Goal: Find specific page/section: Find specific page/section

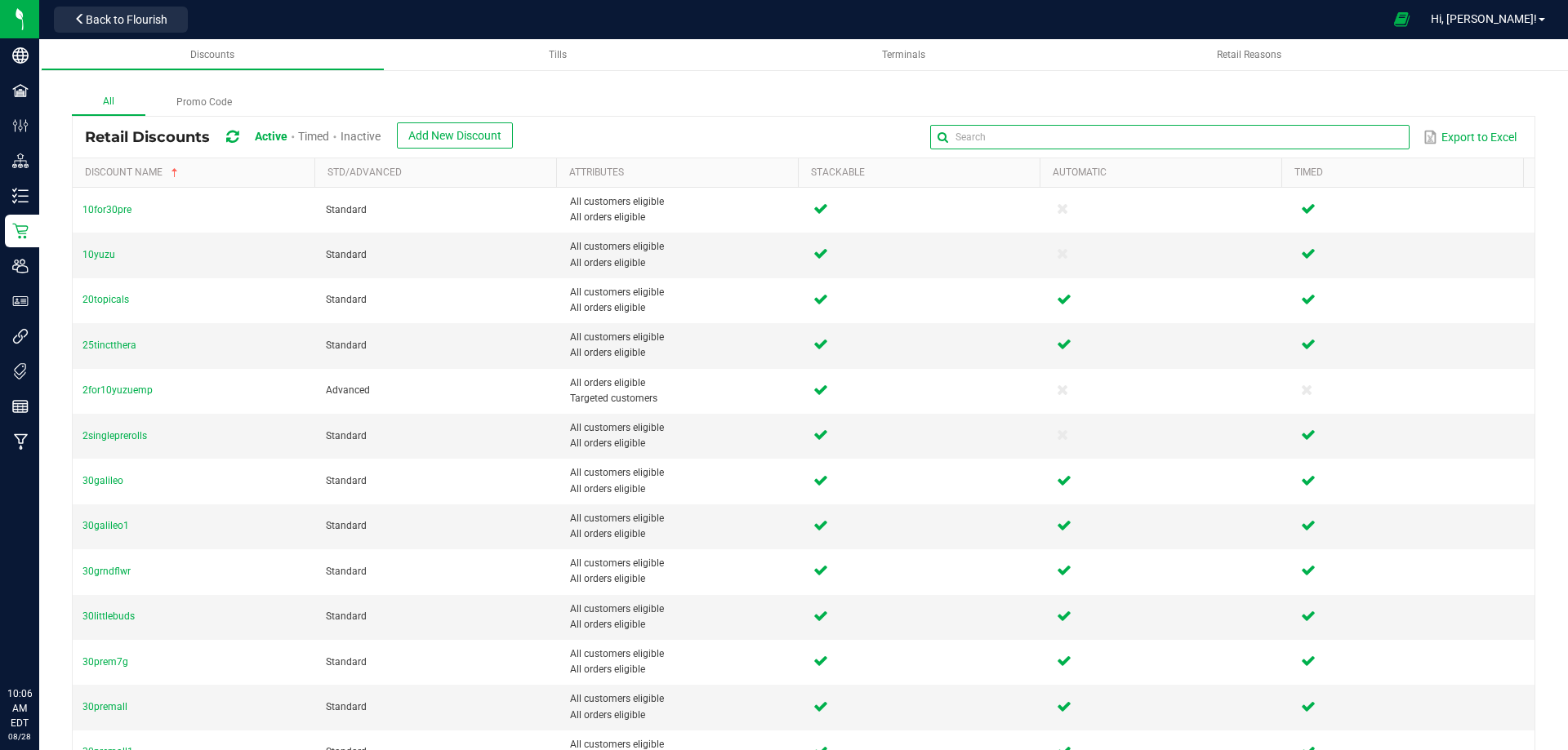
click at [1389, 135] on input "text" at bounding box center [1169, 137] width 478 height 25
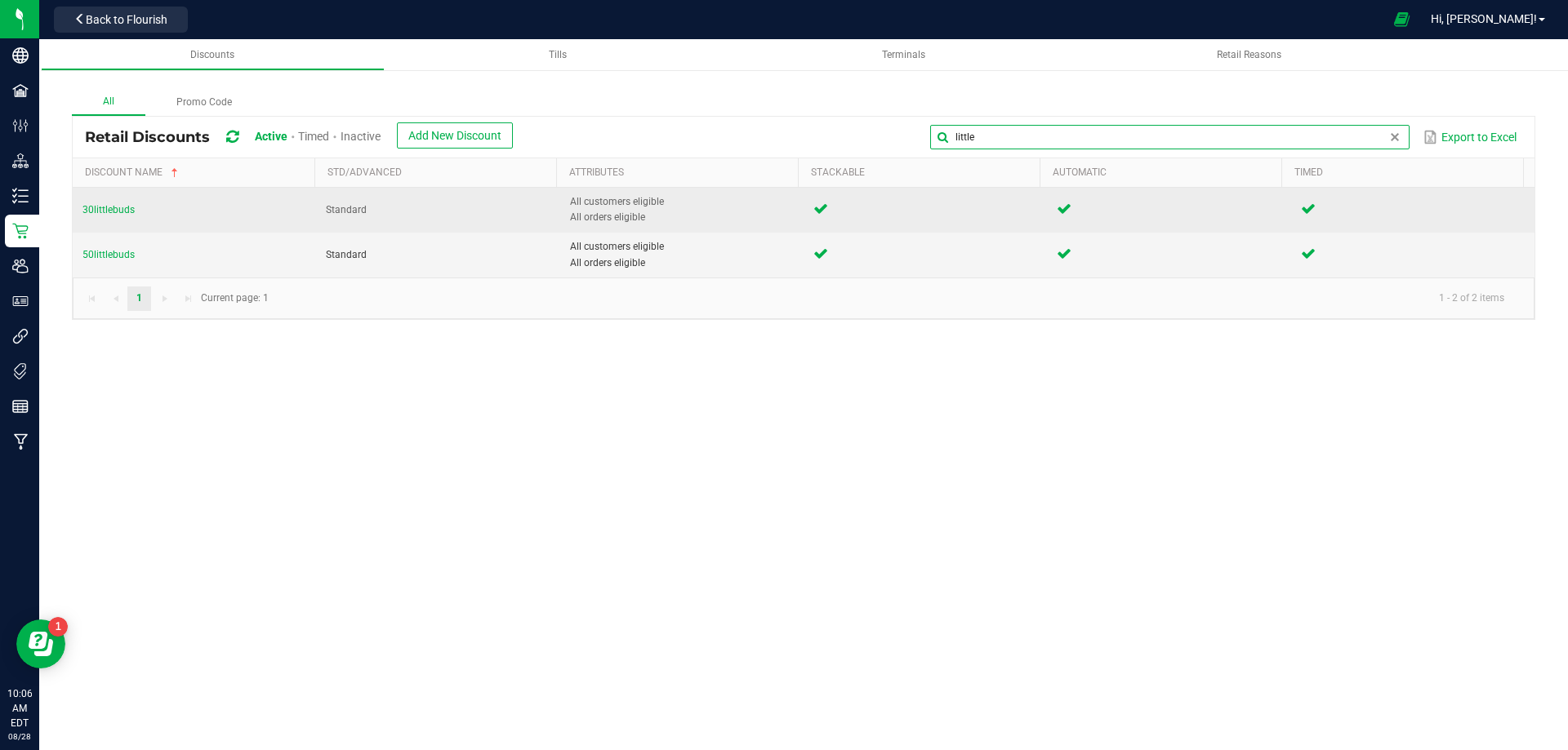
type input "little"
click at [107, 217] on td "30littlebuds" at bounding box center [194, 210] width 243 height 45
click at [111, 211] on span "30littlebuds" at bounding box center [109, 210] width 53 height 11
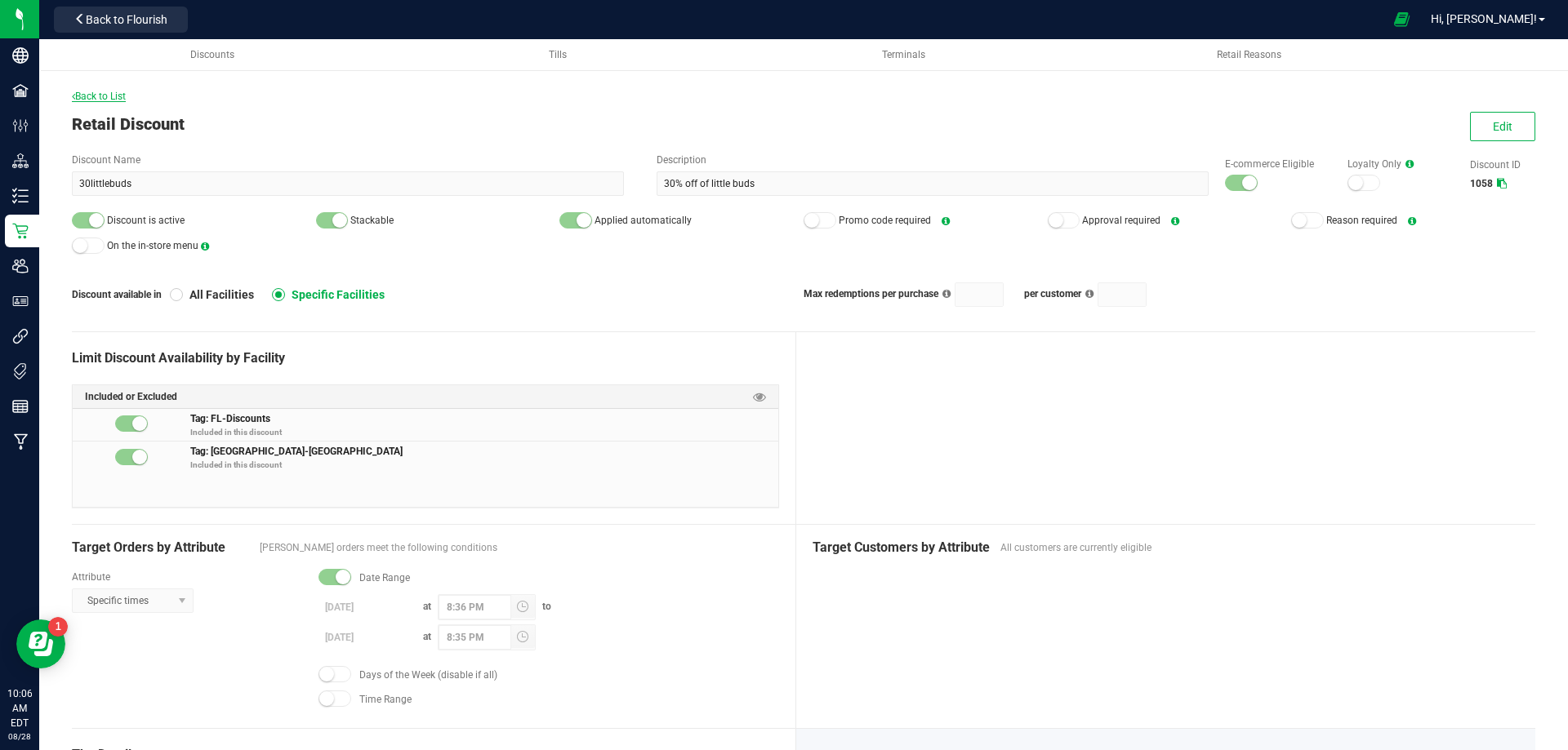
click at [107, 97] on span "Back to List" at bounding box center [98, 96] width 54 height 11
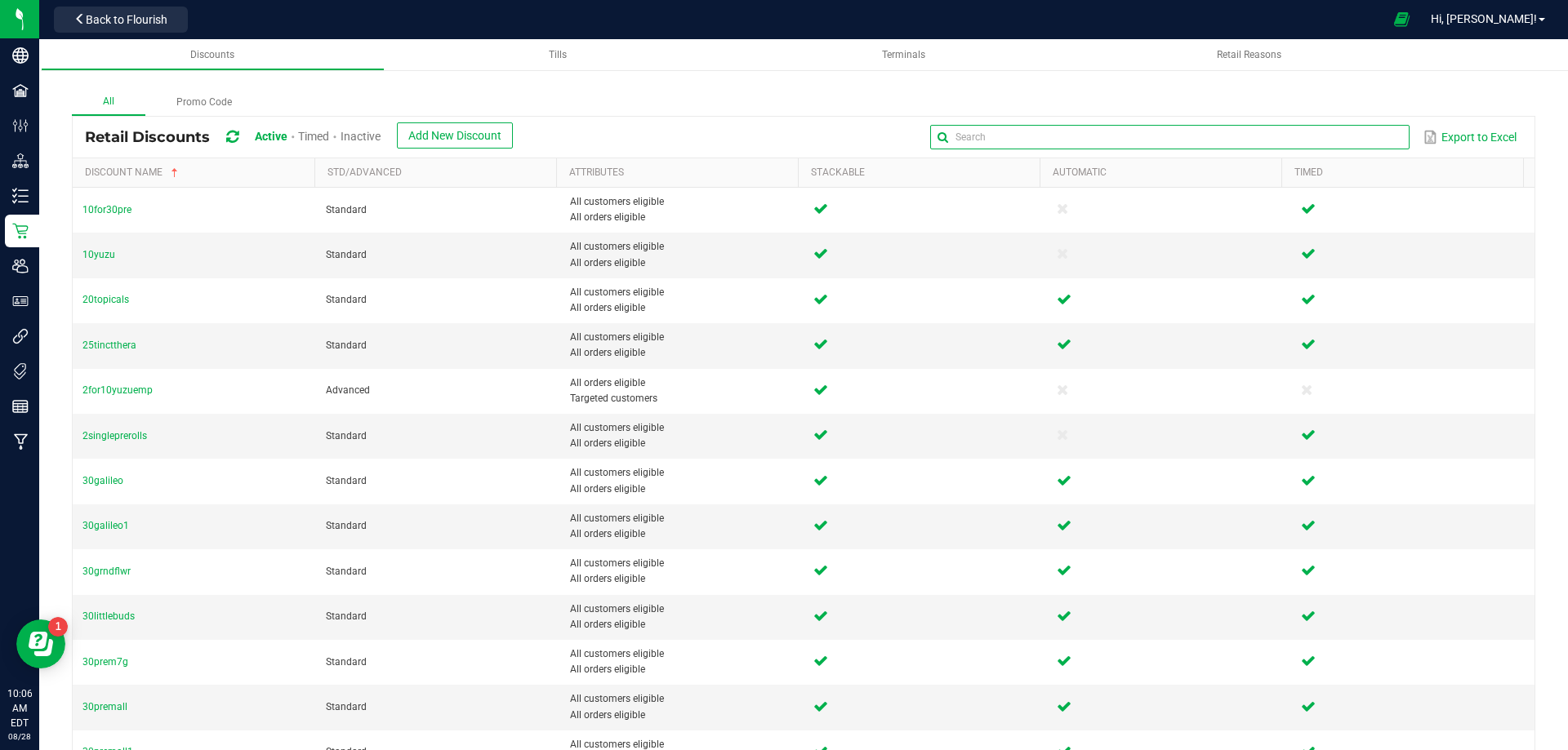
click at [1351, 139] on input "text" at bounding box center [1169, 137] width 478 height 25
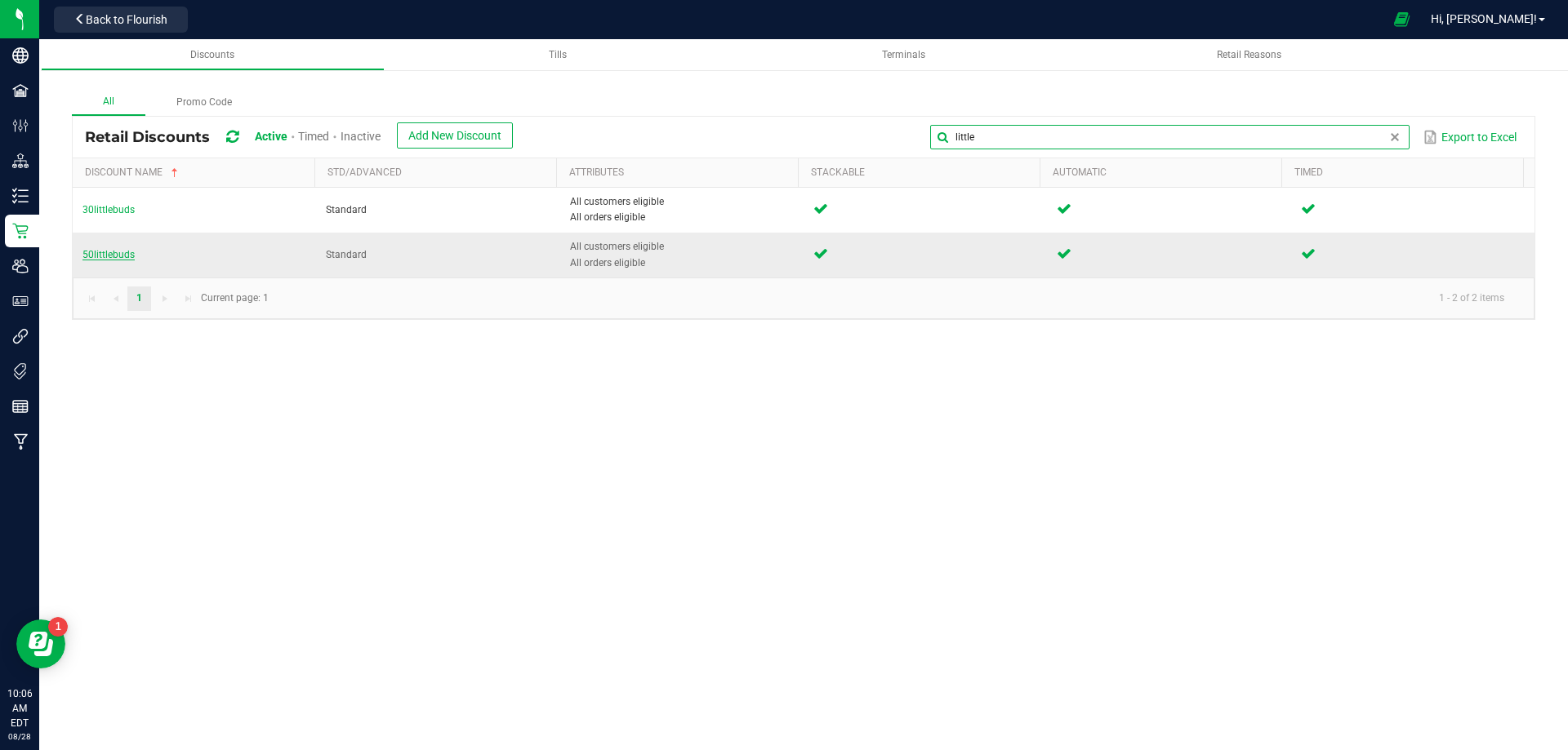
type input "little"
click at [121, 257] on span "50littlebuds" at bounding box center [109, 254] width 53 height 11
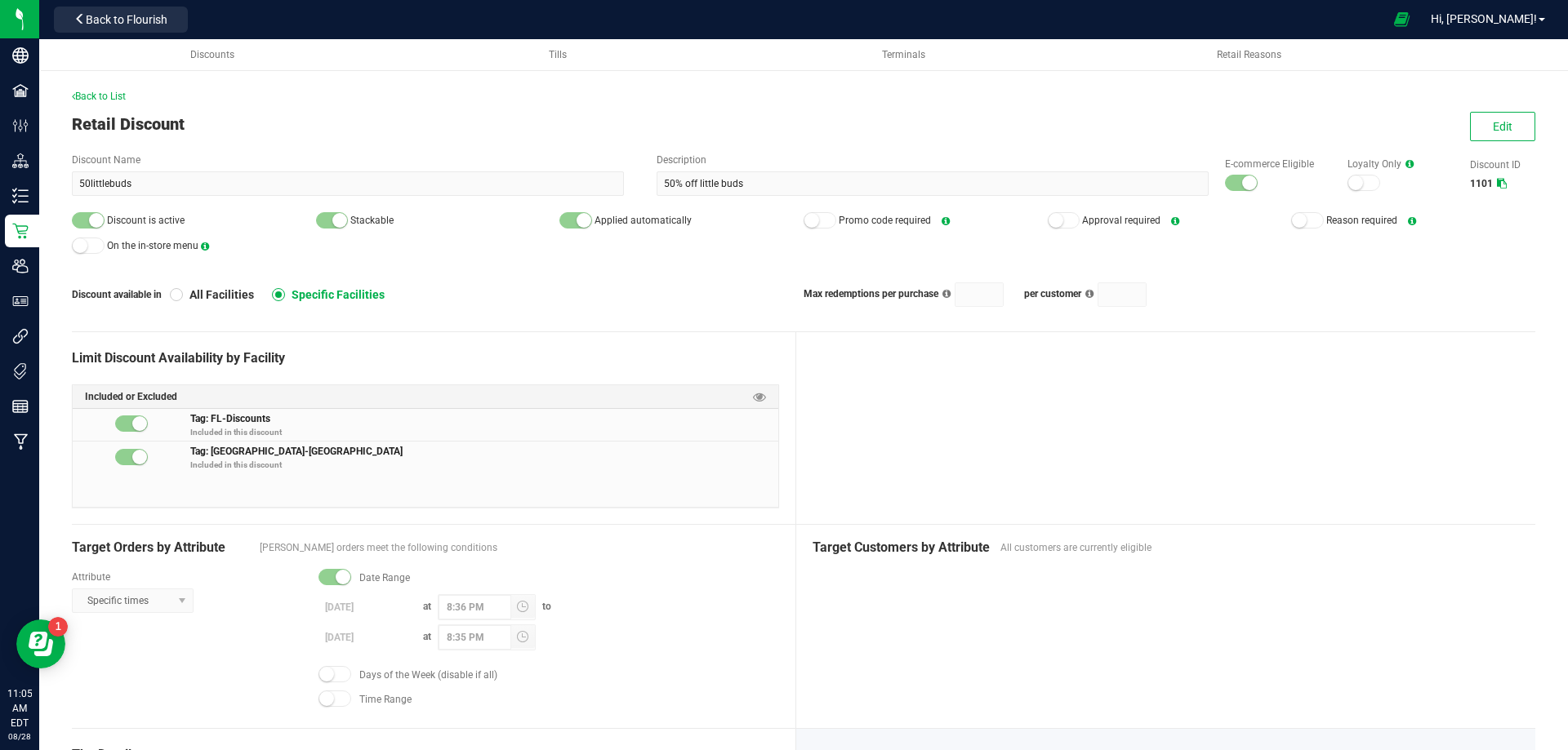
click at [92, 106] on div "Back to List Retail Discount Edit Discount Name 50littlebuds Description 50% of…" at bounding box center [804, 574] width 1464 height 971
click at [97, 100] on span "Back to List" at bounding box center [98, 96] width 54 height 11
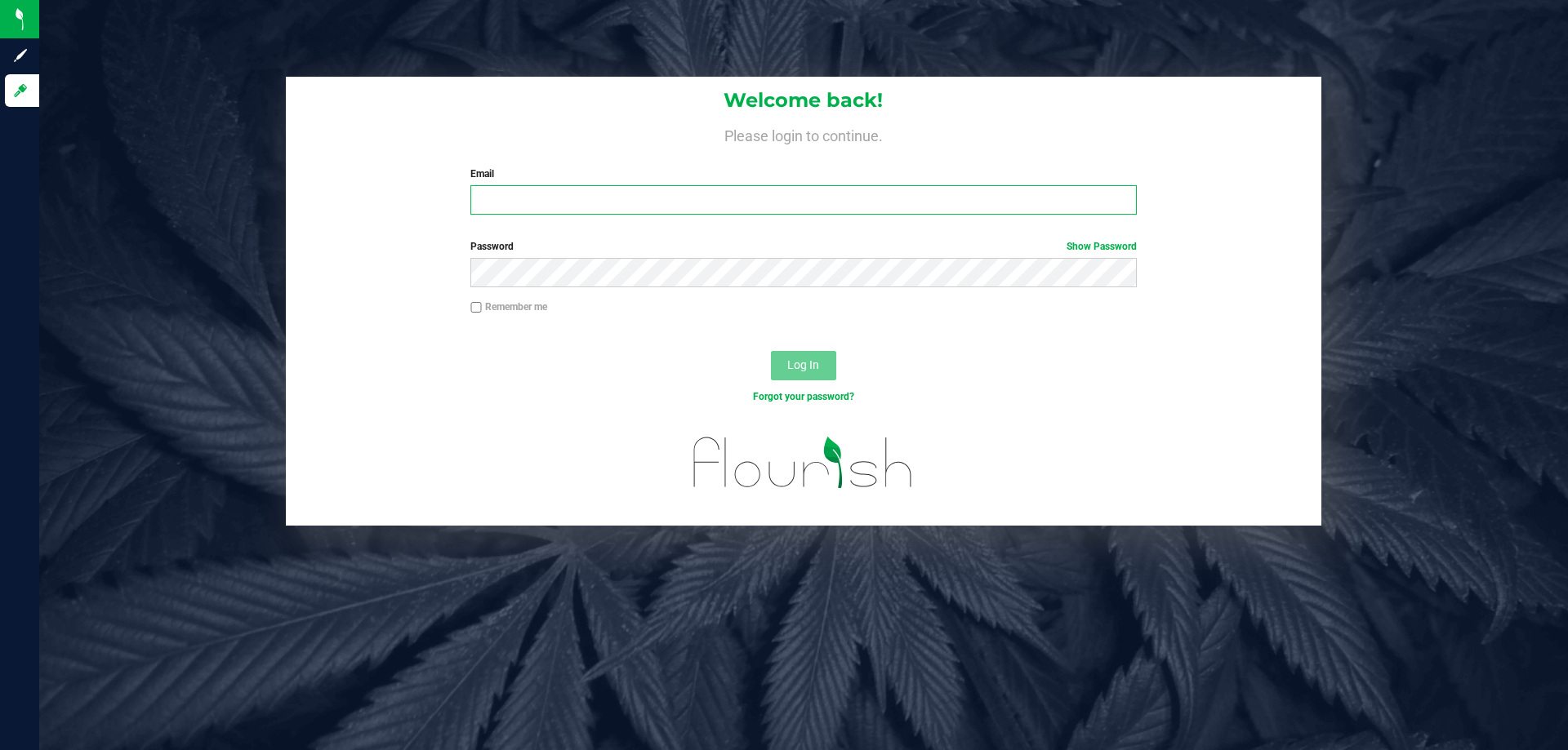
click at [558, 186] on input "Email" at bounding box center [803, 200] width 666 height 30
type input "[EMAIL_ADDRESS][DOMAIN_NAME]"
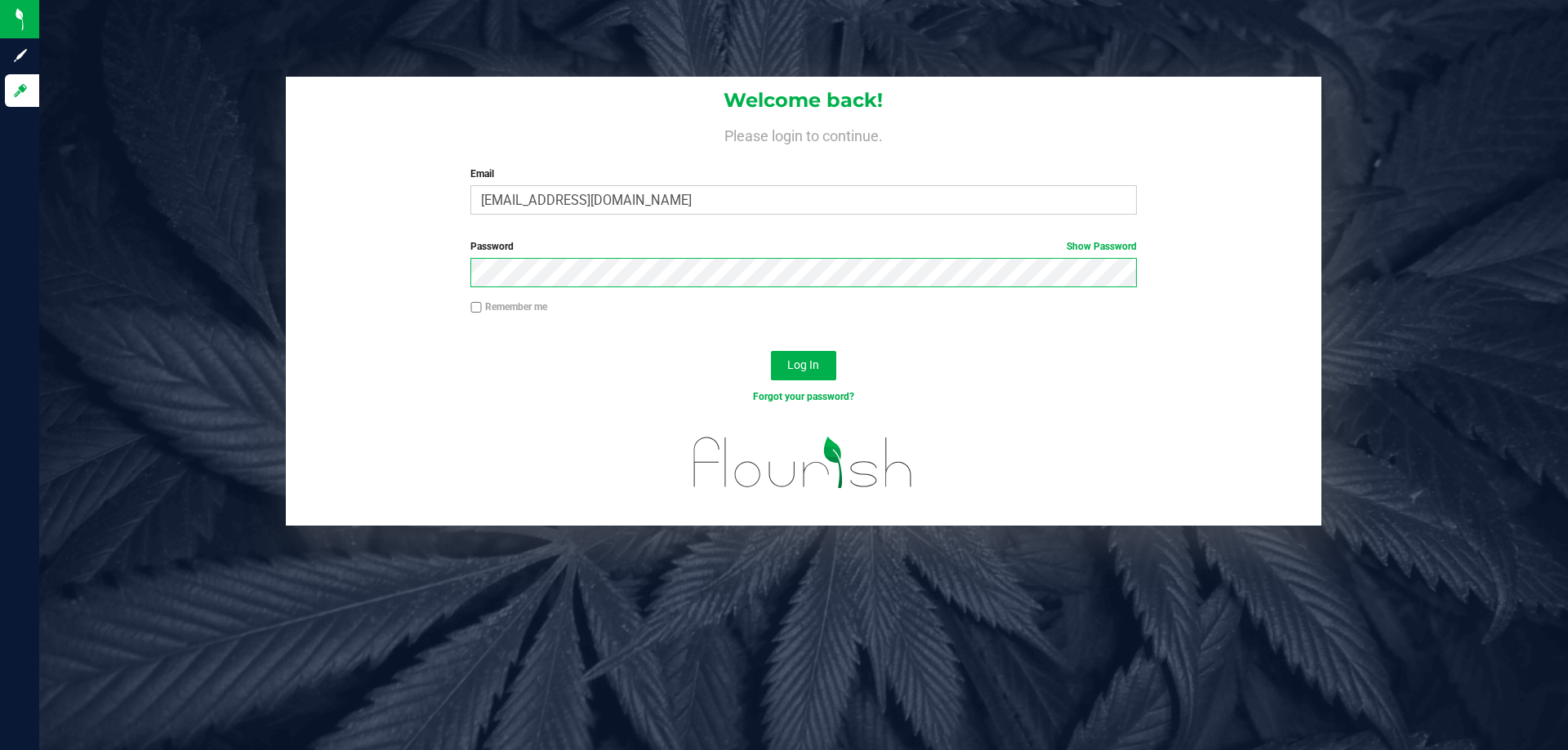
click at [771, 351] on button "Log In" at bounding box center [804, 366] width 65 height 30
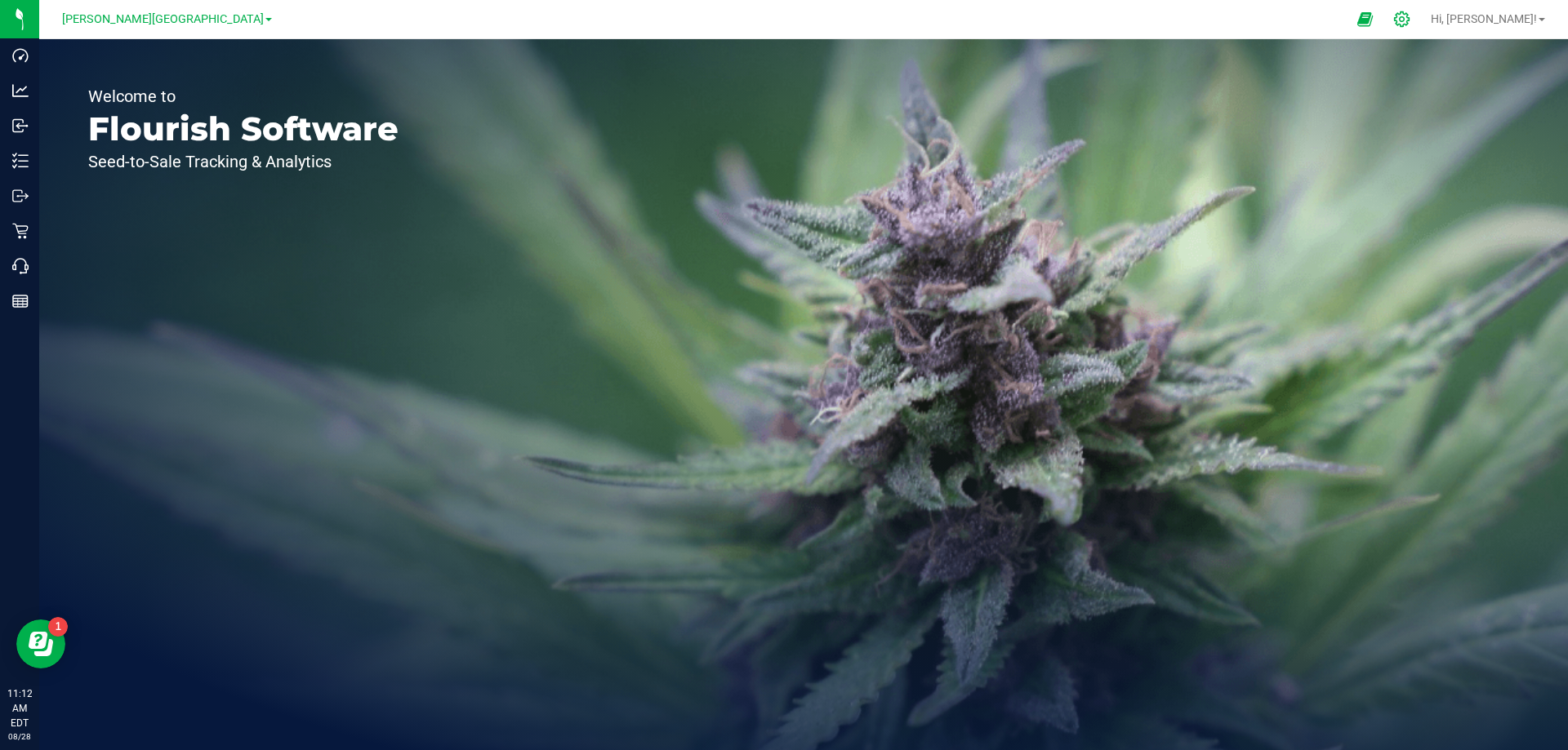
click at [1409, 15] on icon at bounding box center [1402, 19] width 16 height 16
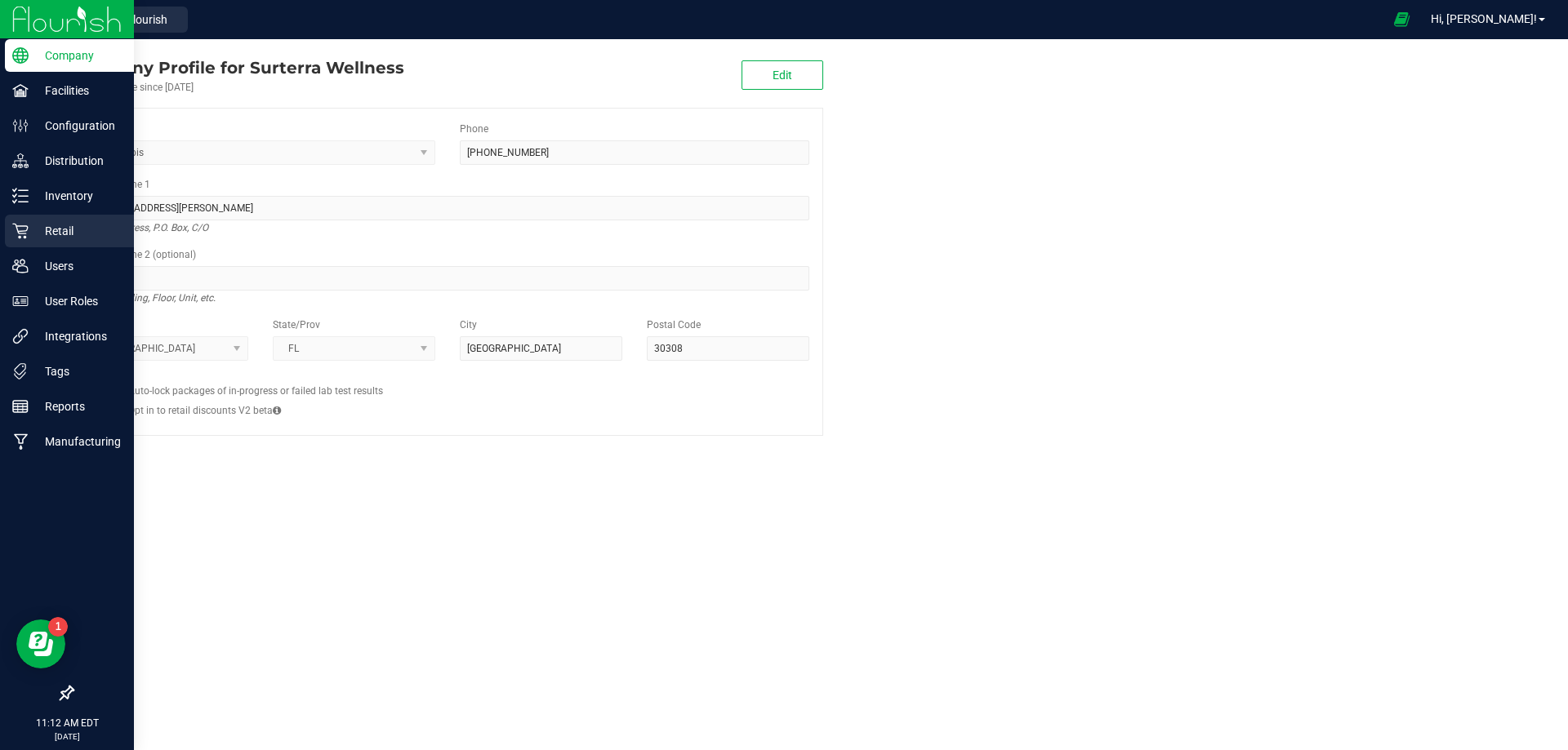
click at [54, 238] on p "Retail" at bounding box center [78, 231] width 98 height 19
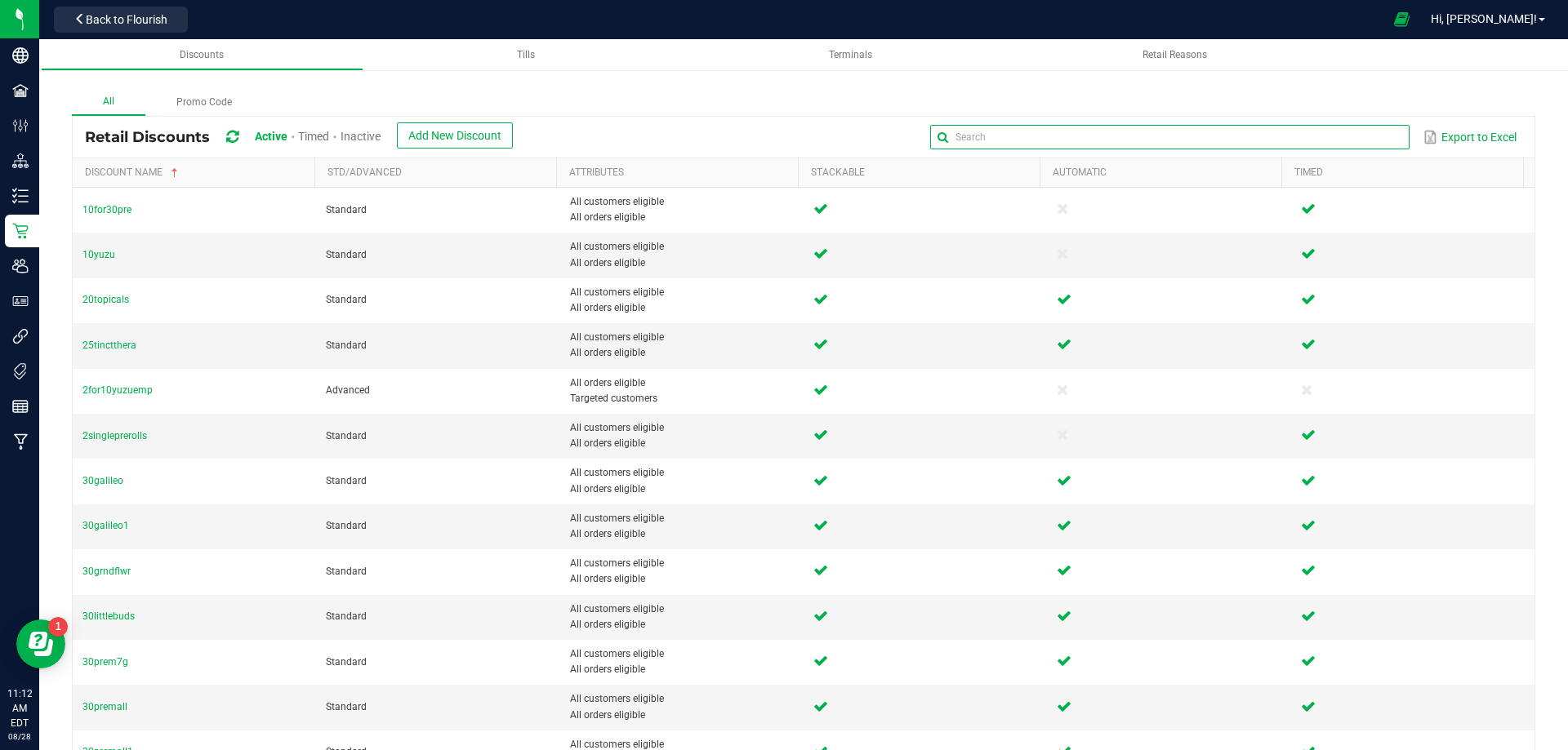
click at [1360, 128] on input "text" at bounding box center [1169, 137] width 478 height 25
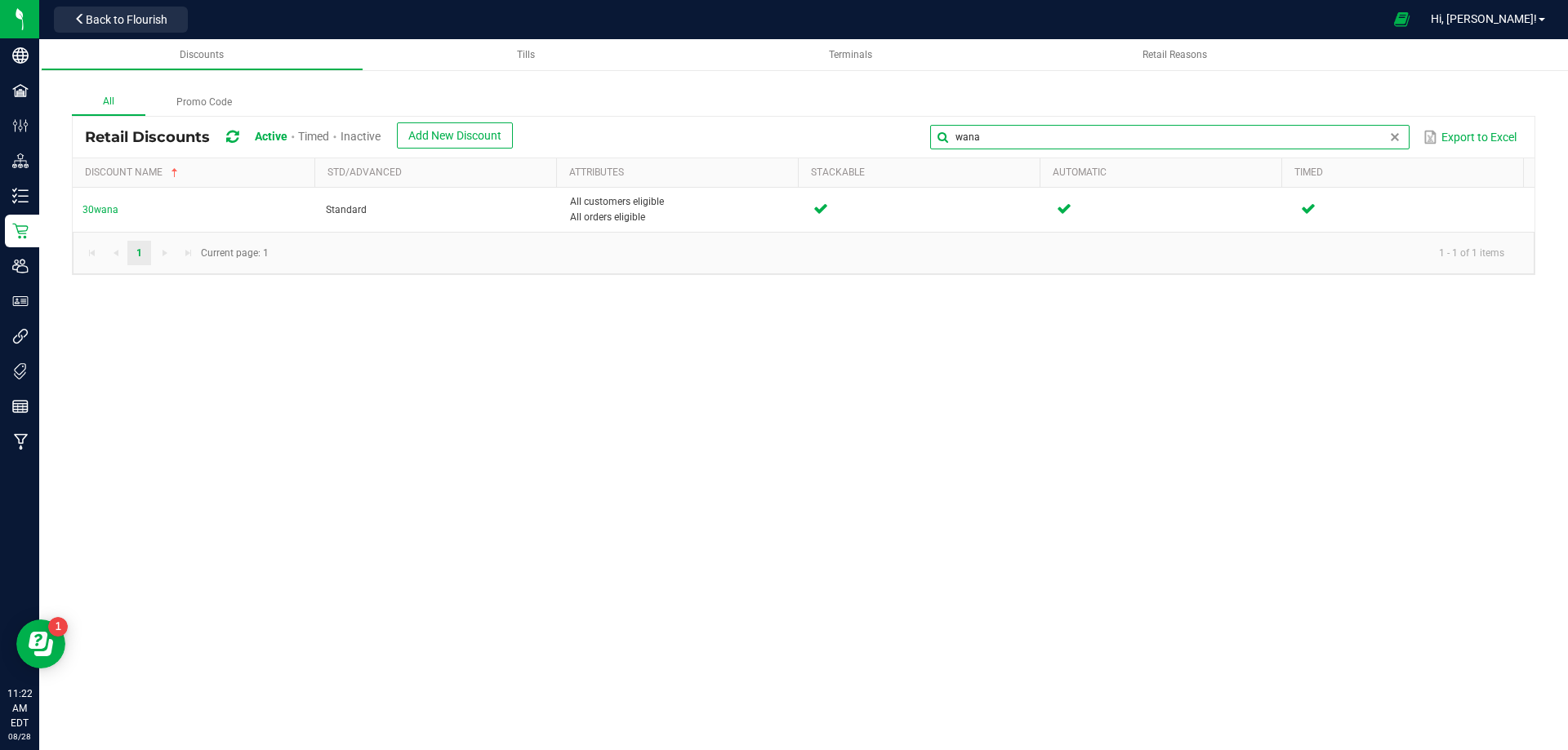
drag, startPoint x: 1379, startPoint y: 135, endPoint x: 1314, endPoint y: 147, distance: 66.1
click at [1314, 147] on input "wana" at bounding box center [1169, 137] width 478 height 25
type input "w"
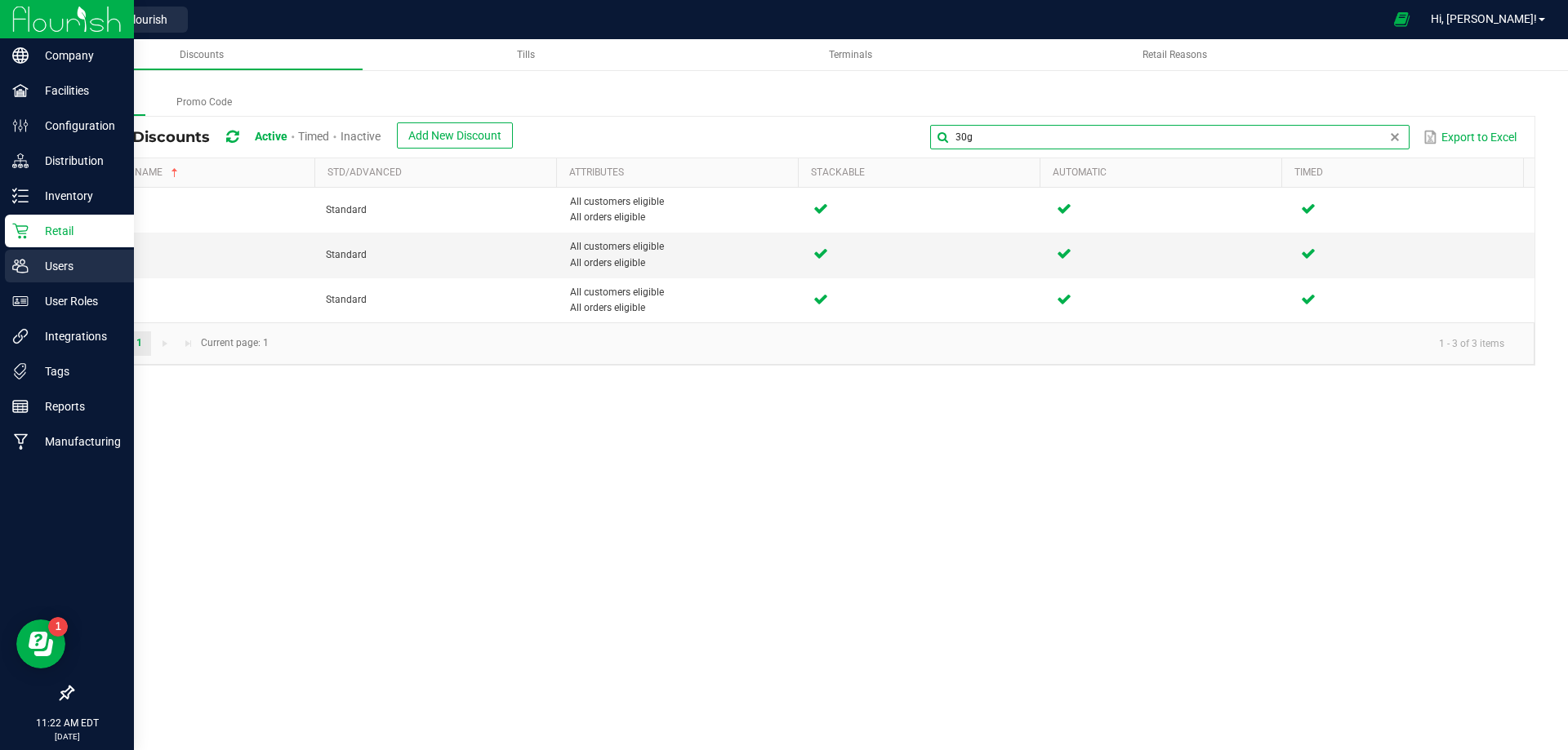
type input "30g"
